Goal: Information Seeking & Learning: Learn about a topic

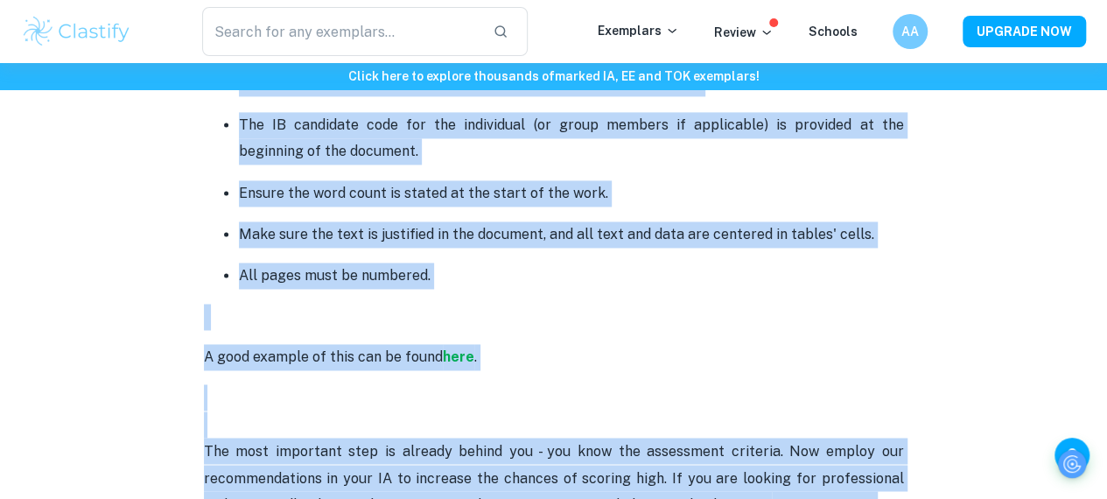
scroll to position [4709, 0]
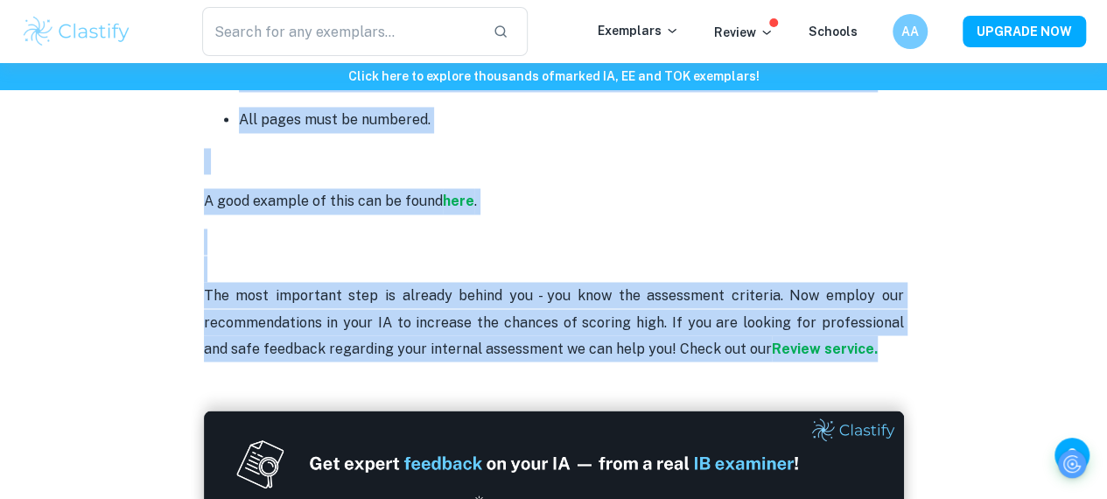
drag, startPoint x: 54, startPoint y: 185, endPoint x: 889, endPoint y: 376, distance: 856.4
copy div "Biology IA Criteria and Checklist [2025 updated] By Julia • February 12, 2024 G…"
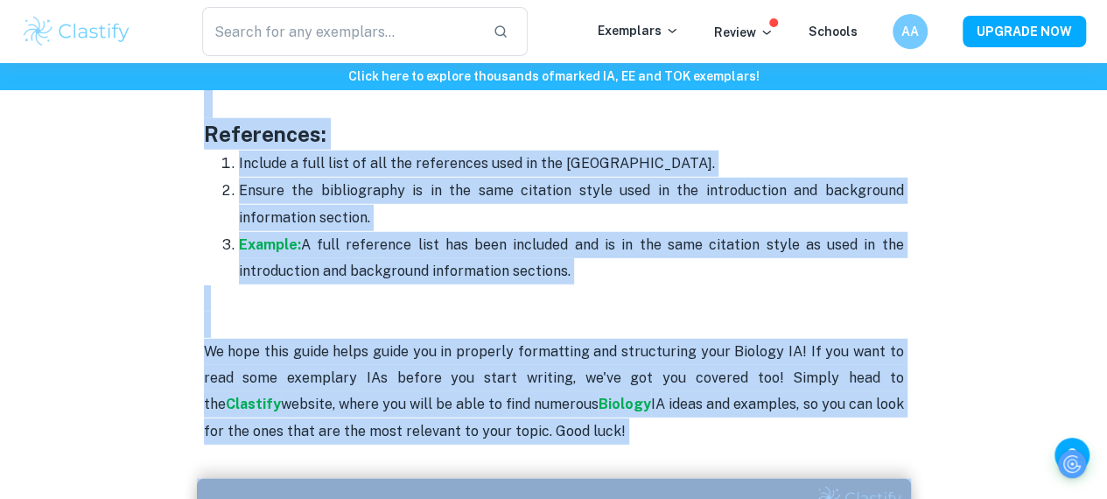
scroll to position [5797, 0]
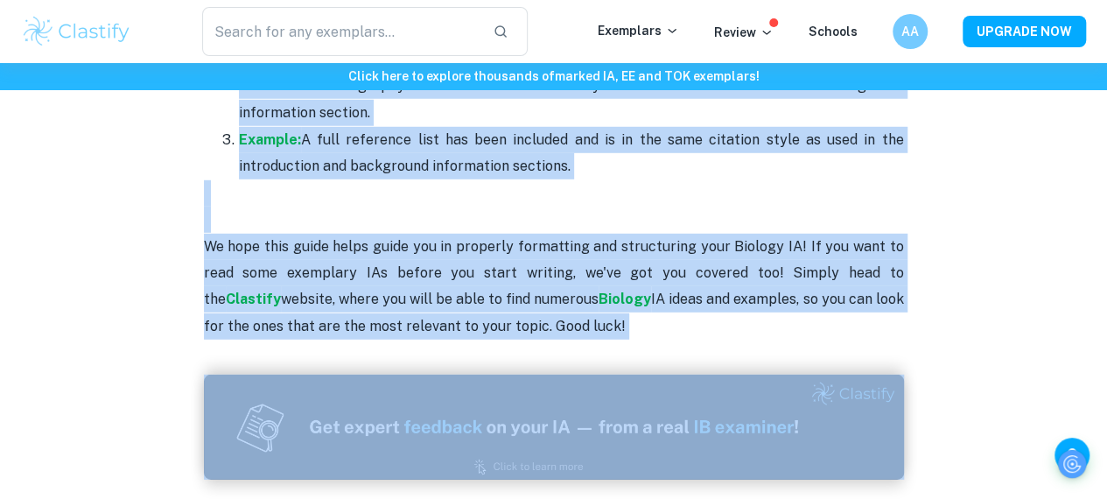
drag, startPoint x: 67, startPoint y: 159, endPoint x: 586, endPoint y: 311, distance: 540.4
copy div "Loremip DO Sitame con Adipiscin [8058 elitsed] Do Eiusmod • Temporin 87, 4125 U…"
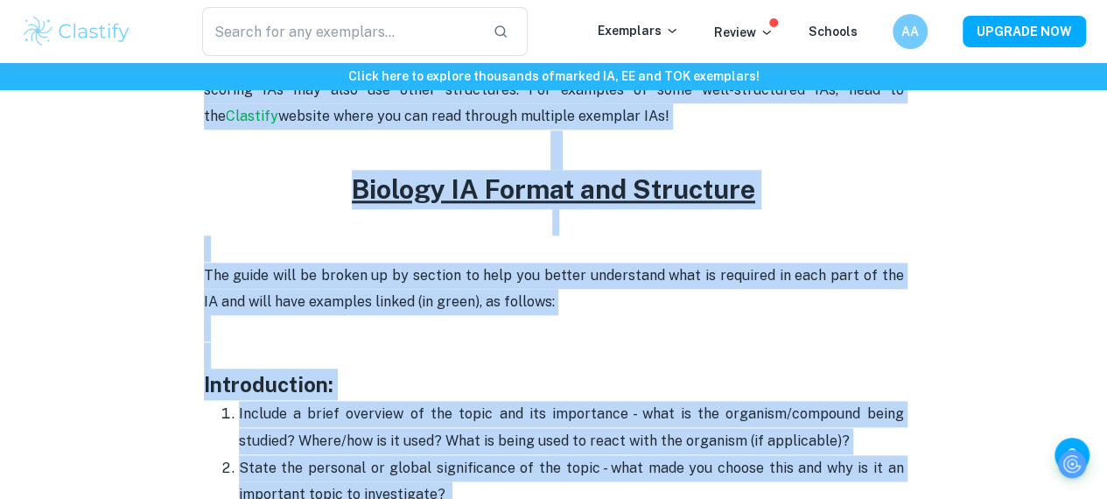
scroll to position [964, 0]
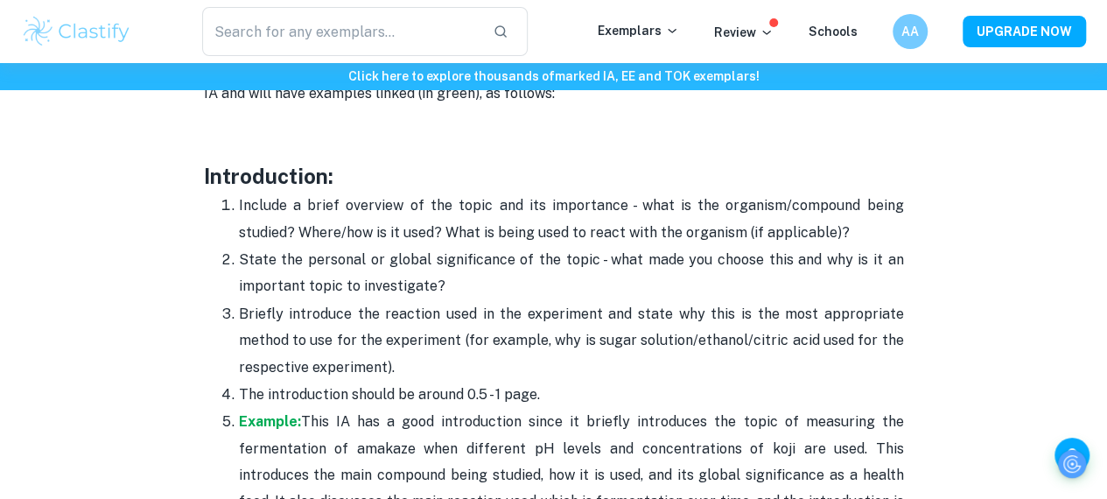
scroll to position [1076, 3]
